Goal: Task Accomplishment & Management: Use online tool/utility

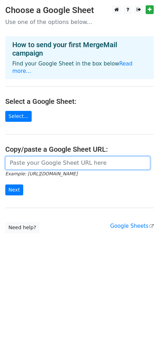
click at [19, 156] on input "url" at bounding box center [77, 162] width 145 height 13
paste input "https://docs.google.com/spreadsheets/d/1xVa3P5Xyjc0ZpZENbXbL6rDjbDUHLnH5phli3jl…"
type input "https://docs.google.com/spreadsheets/d/1xVa3P5Xyjc0ZpZENbXbL6rDjbDUHLnH5phli3jl…"
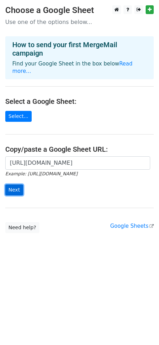
scroll to position [0, 0]
click at [15, 185] on input "Next" at bounding box center [14, 190] width 18 height 11
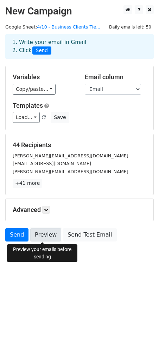
click at [48, 231] on link "Preview" at bounding box center [45, 234] width 31 height 13
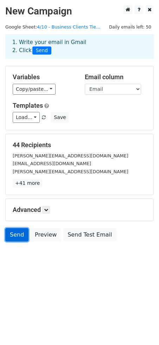
click at [13, 242] on link "Send" at bounding box center [16, 234] width 23 height 13
click at [25, 254] on body "New Campaign Daily emails left: 50 Google Sheet: 4/10 - Business Clients Tie...…" at bounding box center [79, 139] width 159 height 268
click at [16, 231] on link "Send" at bounding box center [16, 234] width 23 height 13
click at [57, 47] on div "1. Write your email in Gmail 2. Click Send" at bounding box center [79, 46] width 145 height 16
click at [46, 209] on icon at bounding box center [46, 210] width 4 height 4
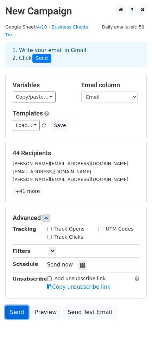
click at [21, 306] on link "Send" at bounding box center [16, 312] width 23 height 13
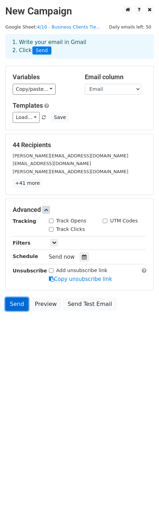
click at [17, 306] on link "Send" at bounding box center [16, 304] width 23 height 13
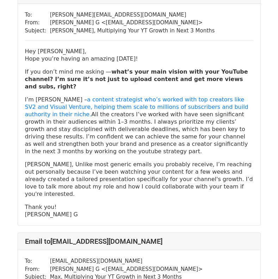
scroll to position [70, 0]
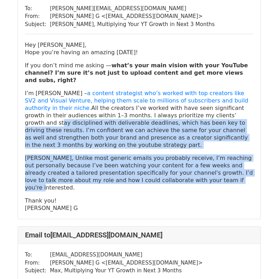
drag, startPoint x: 168, startPoint y: 162, endPoint x: 150, endPoint y: 106, distance: 58.7
click at [150, 106] on div "Hey [PERSON_NAME], Hope you’re having an amazing [DATE]! If you don’t mind me a…" at bounding box center [139, 126] width 228 height 171
click at [150, 106] on p "I’m [PERSON_NAME] – a content strategist who’s worked with top creators like SV…" at bounding box center [139, 118] width 228 height 59
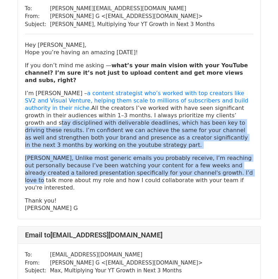
drag, startPoint x: 150, startPoint y: 106, endPoint x: 165, endPoint y: 157, distance: 53.9
click at [165, 157] on div "Hey [PERSON_NAME], Hope you’re having an amazing [DATE]! If you don’t mind me a…" at bounding box center [139, 126] width 228 height 171
click at [165, 157] on p "[PERSON_NAME], Unlike most generic emails you probably receive, I’m reaching ou…" at bounding box center [139, 172] width 228 height 37
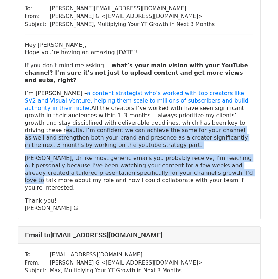
drag, startPoint x: 165, startPoint y: 157, endPoint x: 150, endPoint y: 117, distance: 43.3
click at [150, 117] on div "Hey [PERSON_NAME], Hope you’re having an amazing [DATE]! If you don’t mind me a…" at bounding box center [139, 126] width 228 height 171
click at [150, 117] on p "I’m [PERSON_NAME] – a content strategist who’s worked with top creators like SV…" at bounding box center [139, 118] width 228 height 59
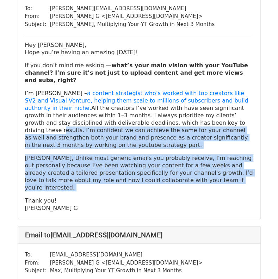
drag, startPoint x: 150, startPoint y: 117, endPoint x: 167, endPoint y: 163, distance: 49.0
click at [167, 163] on div "Hey [PERSON_NAME], Hope you’re having an amazing [DATE]! If you don’t mind me a…" at bounding box center [139, 126] width 228 height 171
click at [167, 163] on p "[PERSON_NAME], Unlike most generic emails you probably receive, I’m reaching ou…" at bounding box center [139, 172] width 228 height 37
drag, startPoint x: 167, startPoint y: 163, endPoint x: 168, endPoint y: 118, distance: 44.8
click at [168, 118] on div "Hey [PERSON_NAME], Hope you’re having an amazing [DATE]! If you don’t mind me a…" at bounding box center [139, 126] width 228 height 171
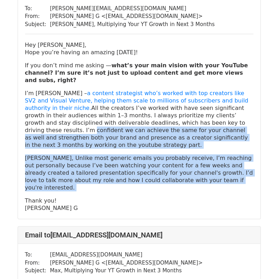
click at [168, 118] on p "I’m [PERSON_NAME] – a content strategist who’s worked with top creators like SV…" at bounding box center [139, 118] width 228 height 59
drag, startPoint x: 168, startPoint y: 118, endPoint x: 185, endPoint y: 173, distance: 57.4
click at [185, 173] on div "Hey [PERSON_NAME], Hope you’re having an amazing [DATE]! If you don’t mind me a…" at bounding box center [139, 126] width 228 height 171
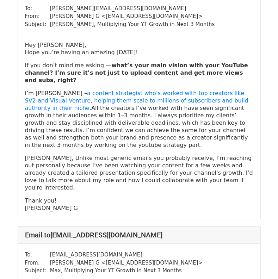
scroll to position [105, 0]
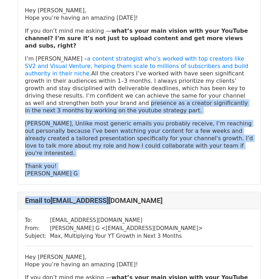
drag, startPoint x: 185, startPoint y: 173, endPoint x: 189, endPoint y: 89, distance: 83.6
click at [189, 89] on p "I’m [PERSON_NAME] – a content strategist who’s worked with top creators like SV…" at bounding box center [139, 84] width 228 height 59
drag, startPoint x: 189, startPoint y: 89, endPoint x: 200, endPoint y: 161, distance: 72.7
click at [200, 161] on div "To: [PERSON_NAME][EMAIL_ADDRESS][DOMAIN_NAME] From: [PERSON_NAME] < [EMAIL_ADDR…" at bounding box center [139, 74] width 242 height 222
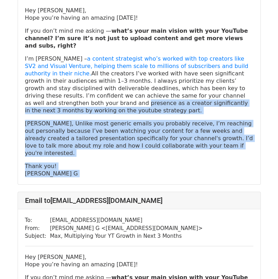
click at [200, 161] on div "To: [PERSON_NAME][EMAIL_ADDRESS][DOMAIN_NAME] From: [PERSON_NAME] < [EMAIL_ADDR…" at bounding box center [139, 74] width 242 height 222
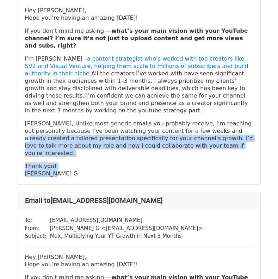
drag, startPoint x: 191, startPoint y: 151, endPoint x: 187, endPoint y: 108, distance: 43.5
click at [187, 108] on div "Hey [PERSON_NAME], Hope you’re having an amazing [DATE]! If you don’t mind me a…" at bounding box center [139, 92] width 228 height 171
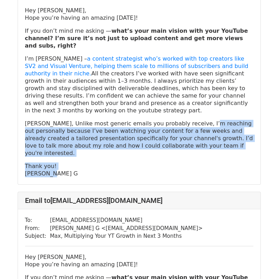
click at [187, 120] on p "[PERSON_NAME], Unlike most generic emails you probably receive, I’m reaching ou…" at bounding box center [139, 138] width 228 height 37
drag, startPoint x: 187, startPoint y: 108, endPoint x: 198, endPoint y: 152, distance: 45.4
click at [198, 152] on div "Hey [PERSON_NAME], Hope you’re having an amazing [DATE]! If you don’t mind me a…" at bounding box center [139, 92] width 228 height 171
click at [198, 162] on p "Thank you! [PERSON_NAME] G" at bounding box center [139, 169] width 228 height 15
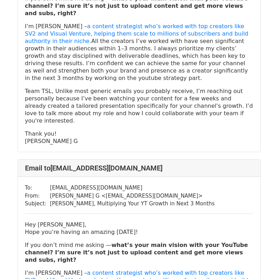
scroll to position [9681, 0]
